Goal: Task Accomplishment & Management: Use online tool/utility

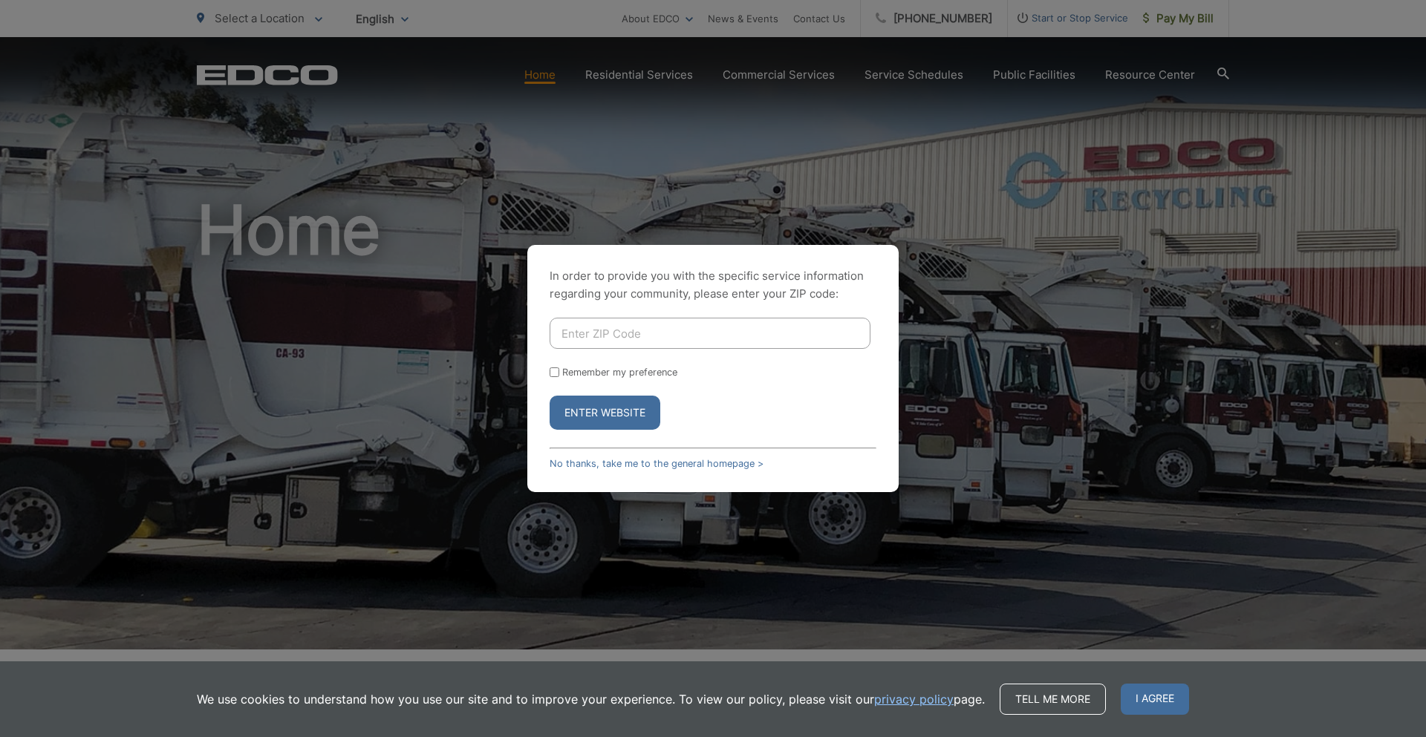
click at [841, 338] on input "Enter ZIP Code" at bounding box center [710, 333] width 321 height 31
type input "92040"
click at [550, 396] on button "Enter Website" at bounding box center [605, 413] width 111 height 34
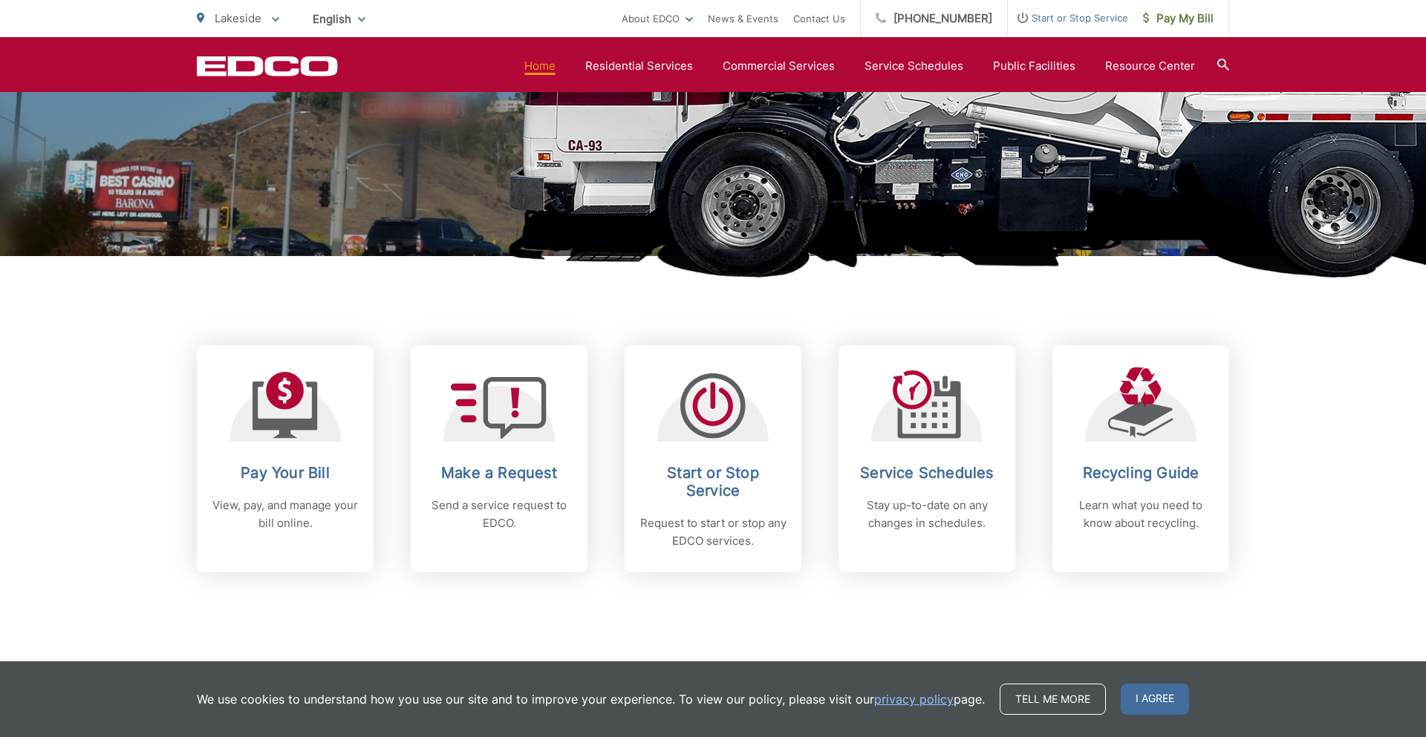
scroll to position [396, 0]
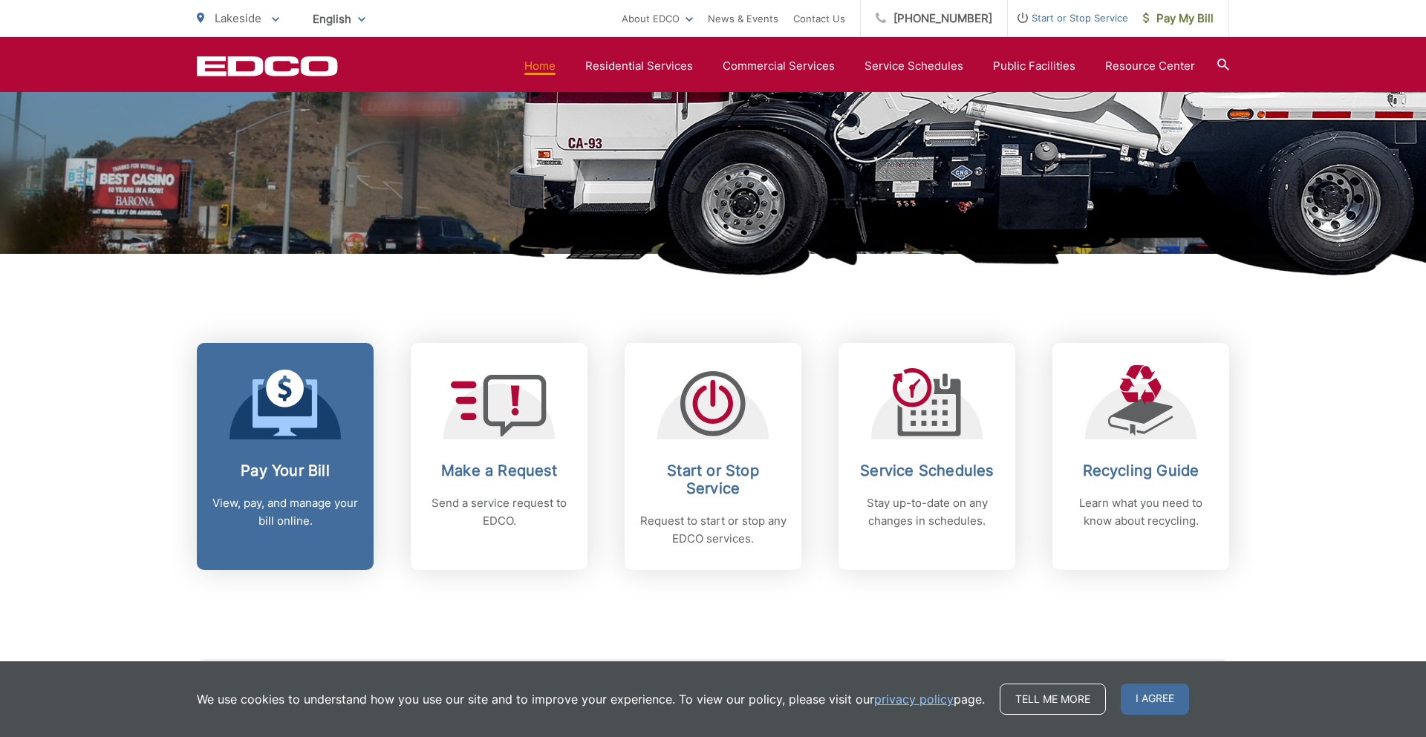
click at [303, 429] on icon at bounding box center [284, 403] width 65 height 67
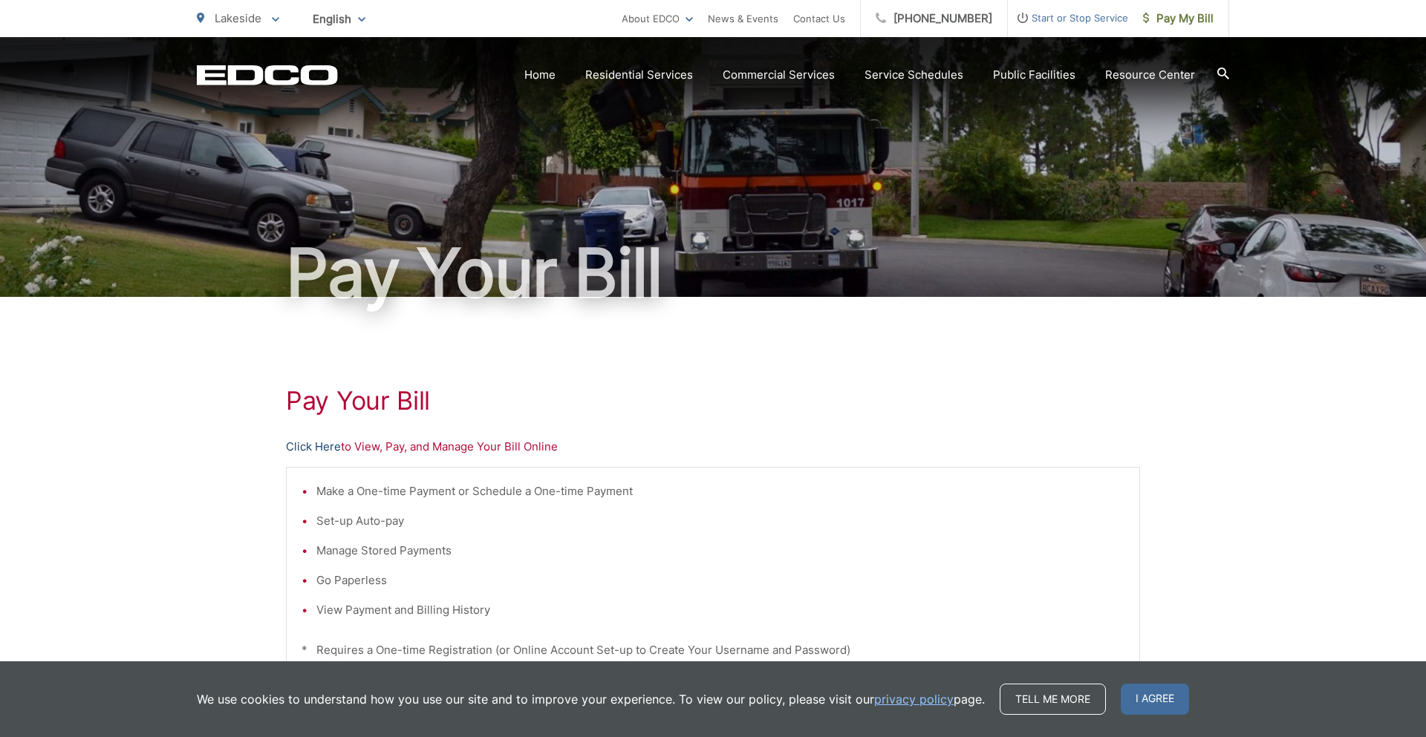
click at [316, 446] on link "Click Here" at bounding box center [313, 447] width 55 height 18
